Goal: Information Seeking & Learning: Learn about a topic

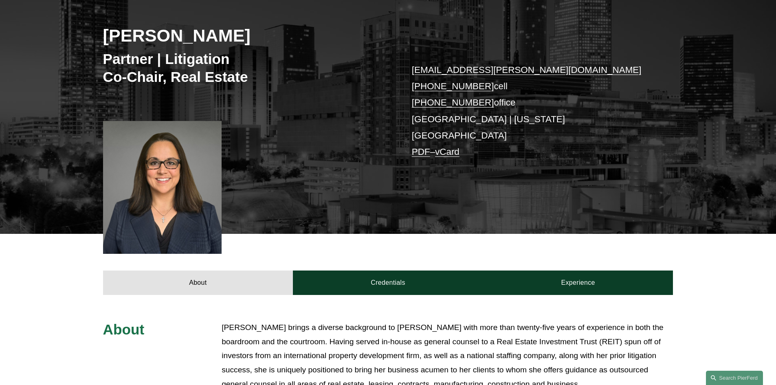
scroll to position [285, 0]
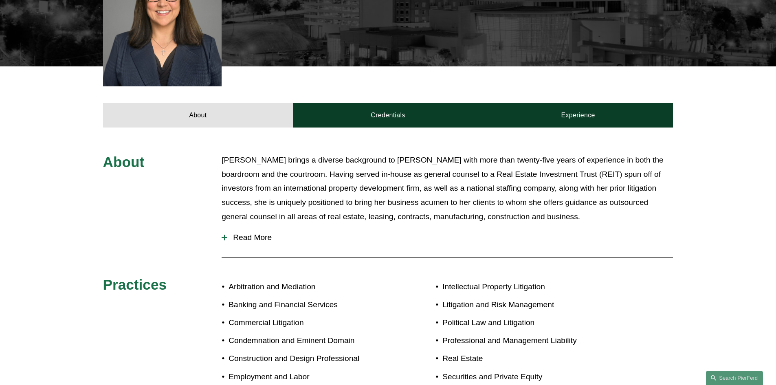
click at [239, 233] on span "Read More" at bounding box center [450, 237] width 446 height 9
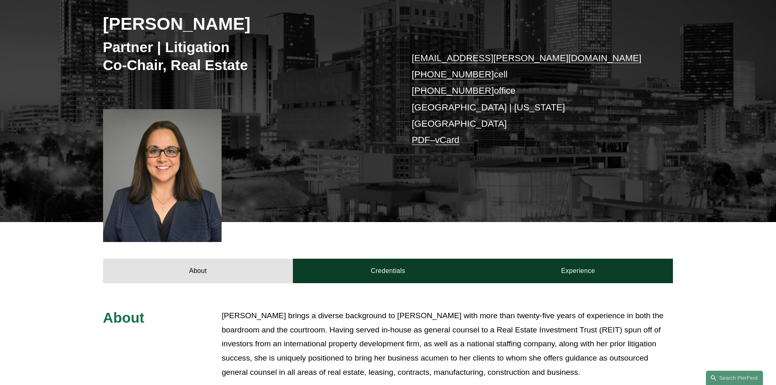
scroll to position [57, 0]
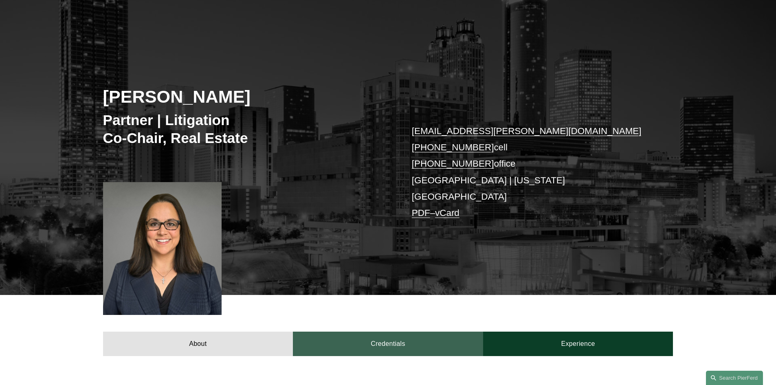
click at [378, 332] on link "Credentials" at bounding box center [388, 344] width 190 height 24
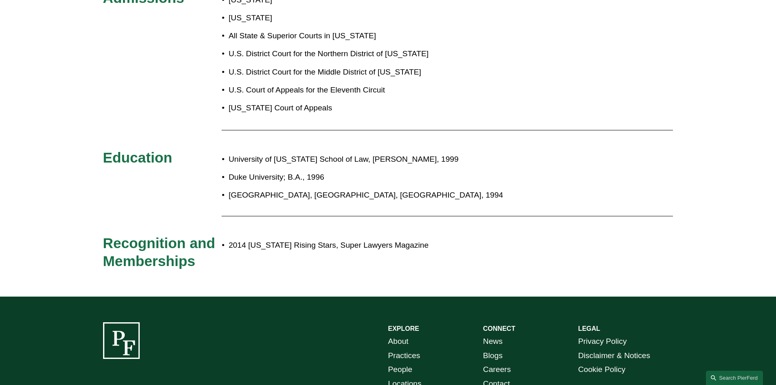
scroll to position [260, 0]
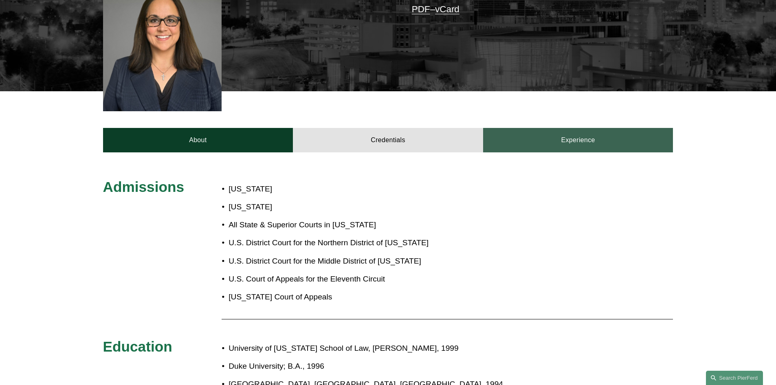
click at [552, 138] on link "Experience" at bounding box center [578, 140] width 190 height 24
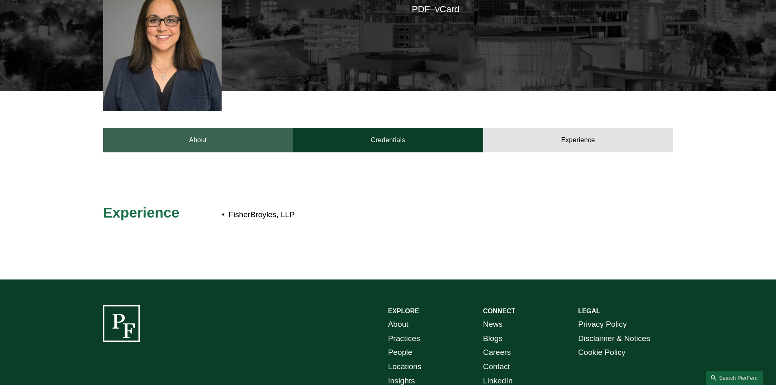
click at [231, 130] on link "About" at bounding box center [198, 140] width 190 height 24
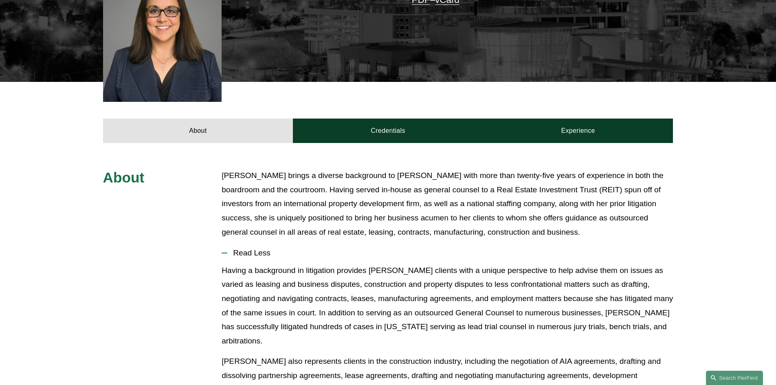
scroll to position [179, 0]
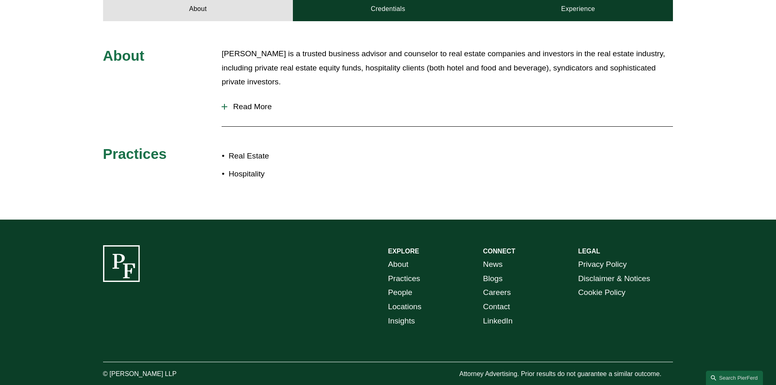
scroll to position [401, 0]
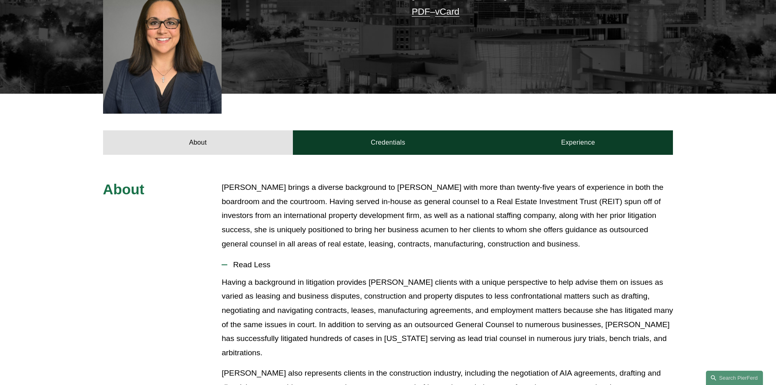
scroll to position [301, 0]
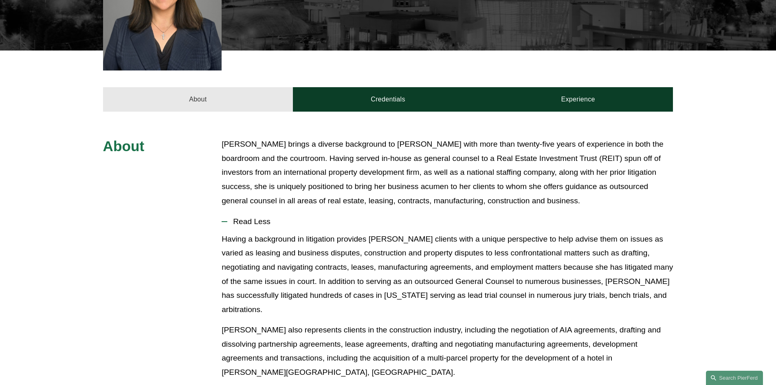
click at [239, 87] on link "About" at bounding box center [198, 99] width 190 height 24
click at [199, 87] on link "About" at bounding box center [198, 99] width 190 height 24
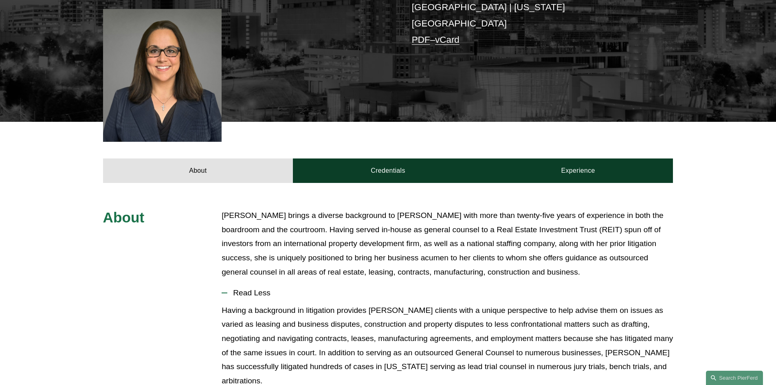
scroll to position [97, 0]
